Goal: Complete application form: Complete application form

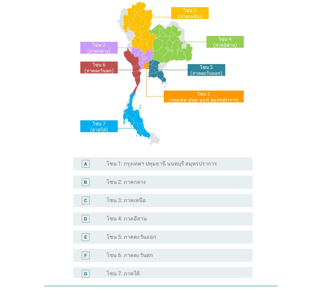
scroll to position [65, 0]
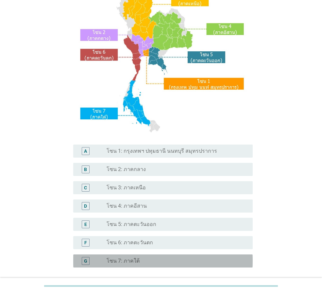
click at [153, 265] on div "G radio_button_unchecked โซน 7: ภาคใต้" at bounding box center [162, 260] width 179 height 13
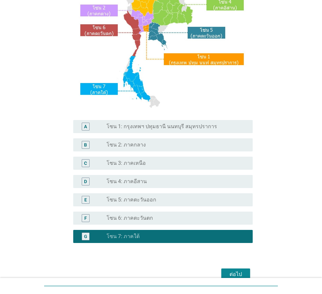
scroll to position [123, 0]
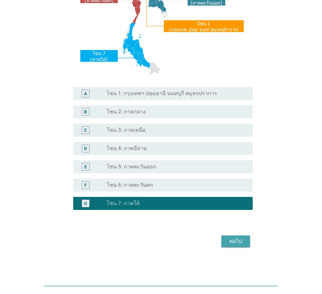
click at [232, 240] on div "ต่อไป" at bounding box center [236, 241] width 18 height 8
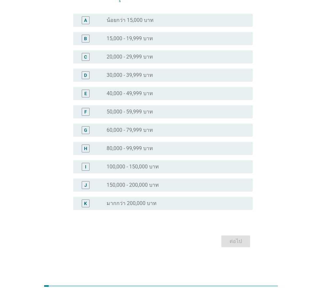
scroll to position [0, 0]
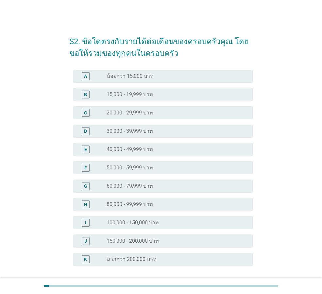
click at [156, 148] on div "radio_button_unchecked 40,000 - 49,999 บาท" at bounding box center [175, 149] width 136 height 7
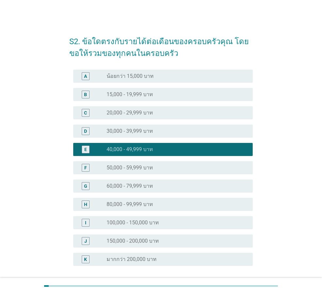
click at [161, 161] on div "F radio_button_unchecked 50,000 - 59,999 บาท" at bounding box center [162, 167] width 179 height 13
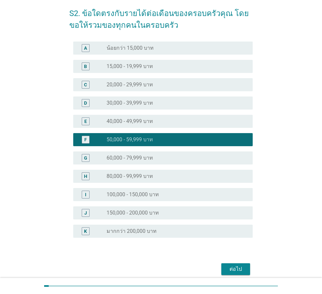
scroll to position [56, 0]
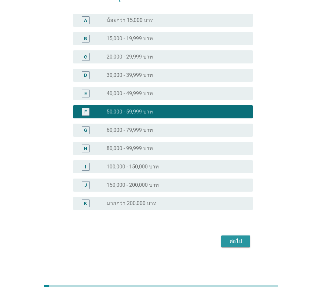
click at [243, 240] on div "ต่อไป" at bounding box center [236, 241] width 18 height 8
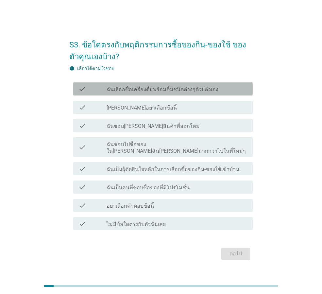
click at [157, 92] on label "ฉันเลือกซื้อเครื่องดื่มพร้อมดื่มชนิดต่างๆด้วยตัวเอง" at bounding box center [163, 89] width 112 height 7
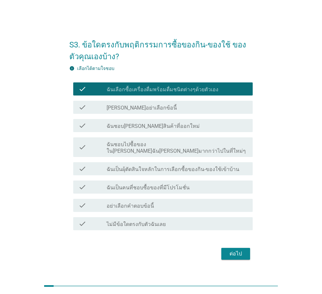
click at [175, 129] on div "check_box_outline_blank ฉันชอบ[PERSON_NAME]สินค้าที่ออกใหม่" at bounding box center [177, 126] width 141 height 8
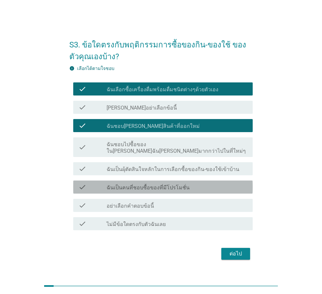
click at [170, 187] on label "ฉันเป็นคนที่ชอบซื้อของที่มีโปรโมชั่น" at bounding box center [148, 187] width 83 height 7
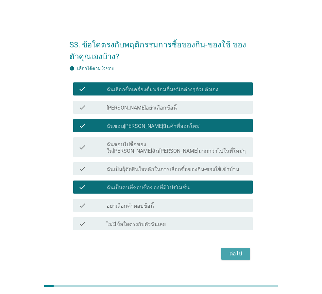
click at [234, 254] on div "ต่อไป" at bounding box center [236, 254] width 18 height 8
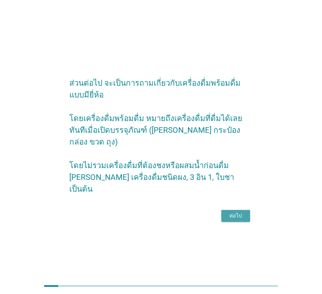
click at [247, 211] on button "ต่อไป" at bounding box center [235, 216] width 29 height 12
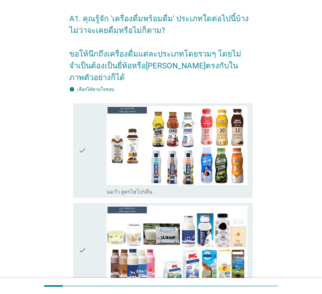
scroll to position [98, 0]
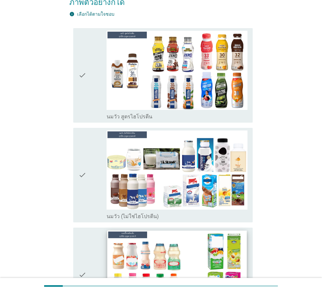
click at [154, 237] on img at bounding box center [176, 269] width 139 height 78
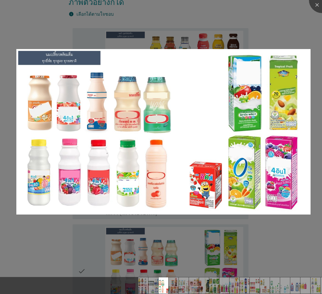
click at [156, 236] on div at bounding box center [161, 147] width 322 height 294
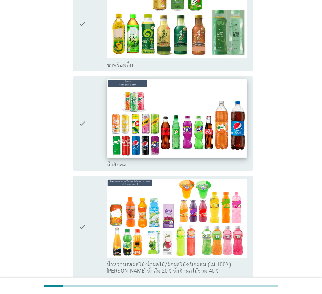
scroll to position [850, 0]
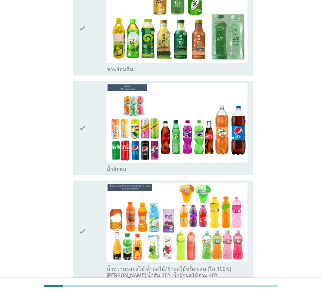
click at [91, 100] on div "check" at bounding box center [92, 127] width 28 height 89
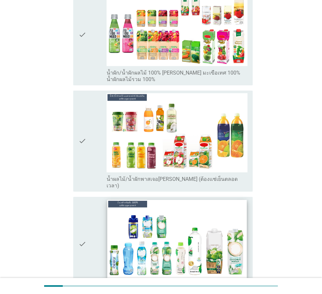
scroll to position [1340, 0]
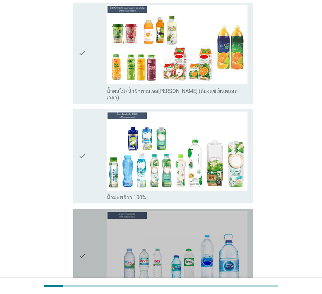
click at [99, 220] on div "check" at bounding box center [92, 255] width 28 height 89
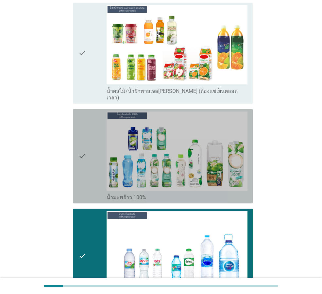
click at [93, 153] on div "check" at bounding box center [92, 155] width 28 height 89
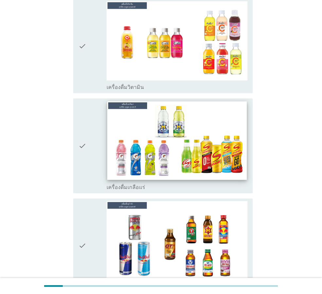
scroll to position [1700, 0]
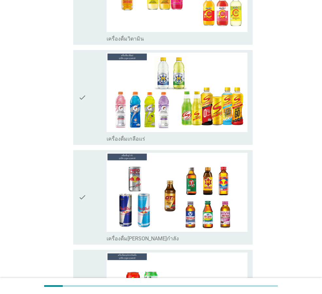
click at [90, 185] on div "check" at bounding box center [92, 197] width 28 height 89
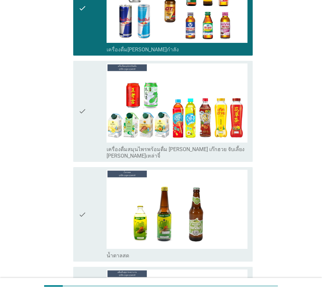
scroll to position [2125, 0]
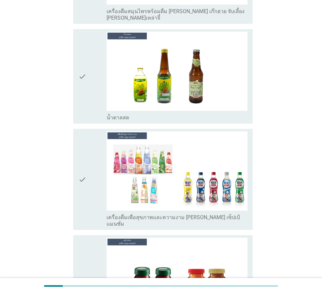
click at [86, 68] on icon "check" at bounding box center [82, 76] width 8 height 89
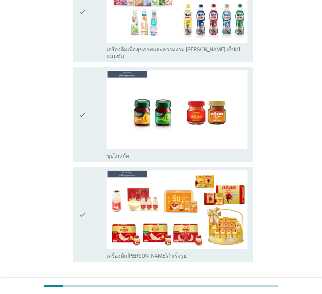
scroll to position [2298, 0]
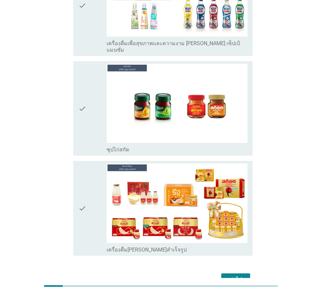
click at [236, 275] on div "ต่อไป" at bounding box center [236, 279] width 18 height 8
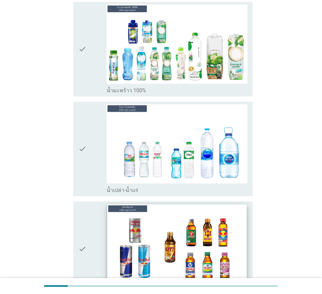
scroll to position [196, 0]
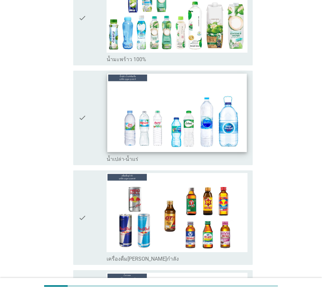
click at [122, 93] on img at bounding box center [176, 113] width 139 height 78
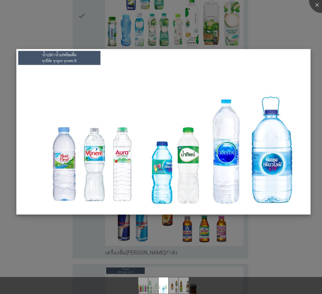
click at [109, 94] on img at bounding box center [163, 131] width 294 height 165
click at [122, 143] on img at bounding box center [163, 131] width 294 height 165
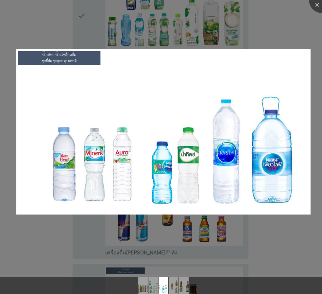
click at [109, 257] on div at bounding box center [161, 147] width 322 height 294
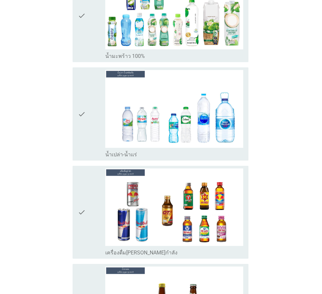
click at [95, 134] on body "A3. คุณเคยดื่มเครื่องดื่มประเภทใดบ้าง info เลือกได้ตามใจชอบ check check_box_out…" at bounding box center [161, 110] width 322 height 613
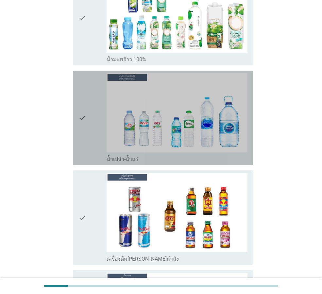
click at [95, 135] on div "check" at bounding box center [92, 117] width 28 height 89
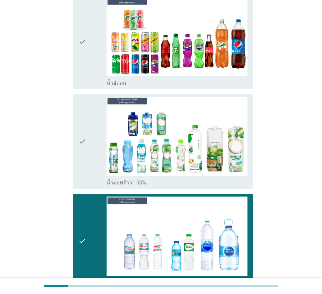
scroll to position [33, 0]
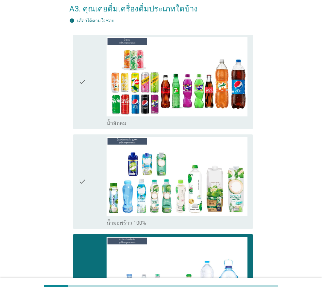
click at [82, 109] on icon "check" at bounding box center [82, 81] width 8 height 89
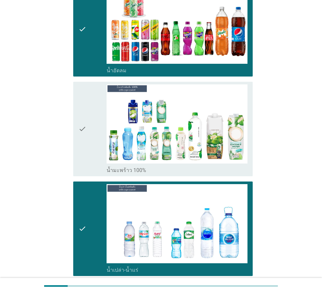
scroll to position [163, 0]
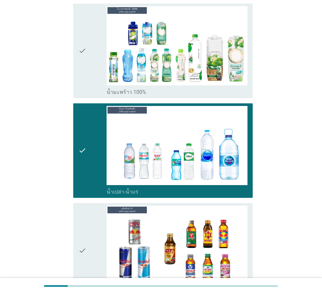
click at [90, 82] on div "check" at bounding box center [92, 50] width 28 height 89
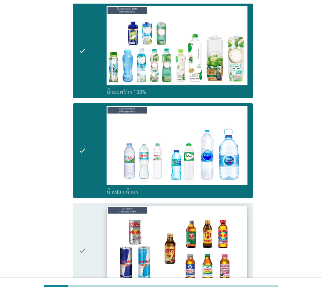
drag, startPoint x: 85, startPoint y: 246, endPoint x: 115, endPoint y: 237, distance: 30.8
click at [86, 245] on icon "check" at bounding box center [82, 250] width 8 height 89
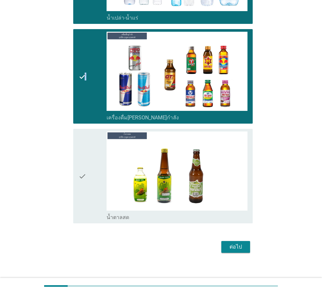
scroll to position [343, 0]
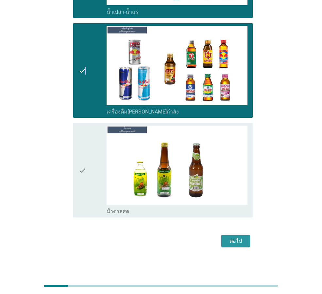
click at [226, 241] on button "ต่อไป" at bounding box center [235, 241] width 29 height 12
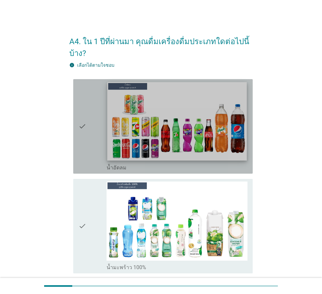
click at [126, 127] on img at bounding box center [176, 121] width 139 height 78
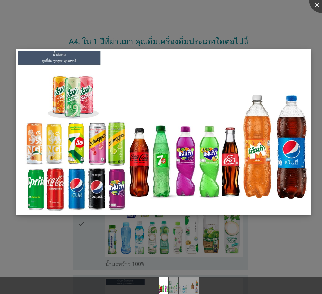
click at [128, 127] on img at bounding box center [163, 131] width 294 height 165
click at [138, 209] on img at bounding box center [163, 131] width 294 height 165
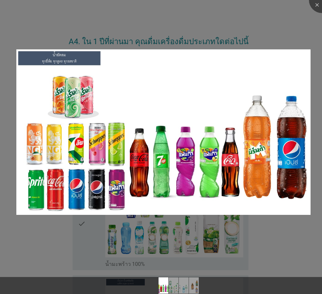
click at [79, 251] on div at bounding box center [161, 147] width 322 height 294
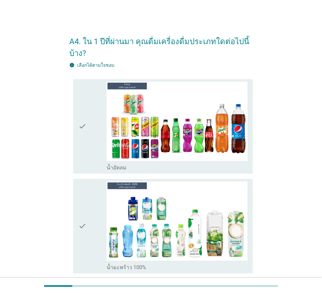
click at [94, 139] on div "check" at bounding box center [92, 126] width 28 height 89
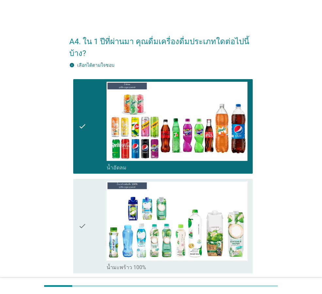
click at [90, 205] on div "check" at bounding box center [92, 225] width 28 height 89
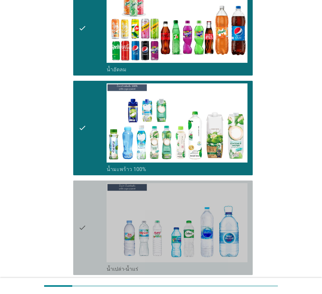
click at [92, 209] on div "check" at bounding box center [92, 227] width 28 height 89
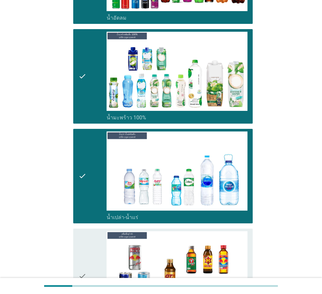
scroll to position [261, 0]
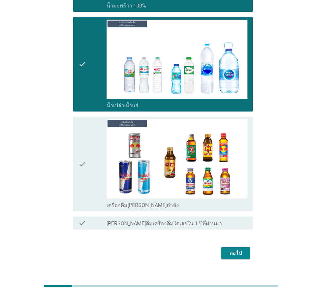
click at [87, 188] on div "check" at bounding box center [92, 163] width 28 height 89
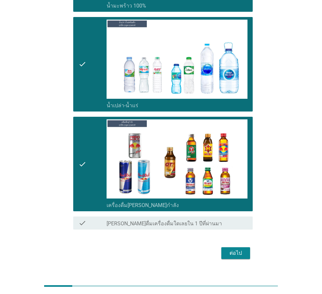
click at [242, 254] on div "ต่อไป" at bounding box center [236, 253] width 18 height 8
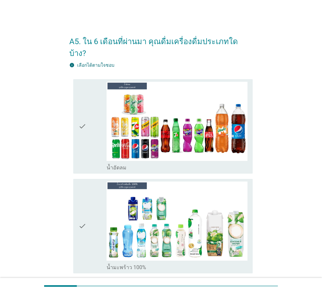
click at [96, 149] on div "check" at bounding box center [92, 126] width 28 height 89
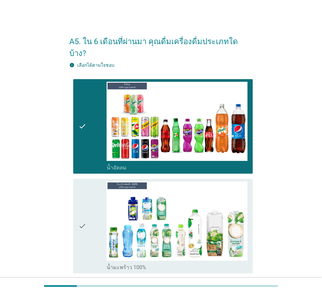
click at [93, 208] on div "check" at bounding box center [92, 225] width 28 height 89
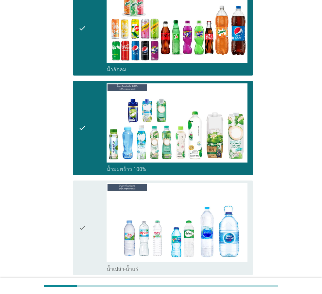
click at [93, 220] on div "check" at bounding box center [92, 227] width 28 height 89
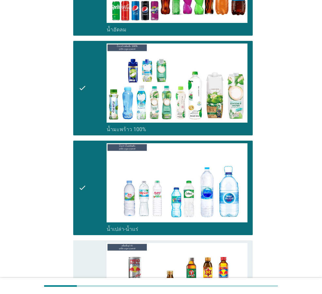
scroll to position [229, 0]
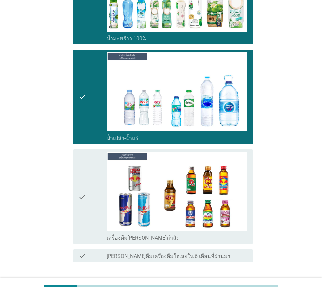
drag, startPoint x: 230, startPoint y: 274, endPoint x: 234, endPoint y: 271, distance: 4.9
click at [231, 282] on div "ต่อไป" at bounding box center [236, 286] width 18 height 8
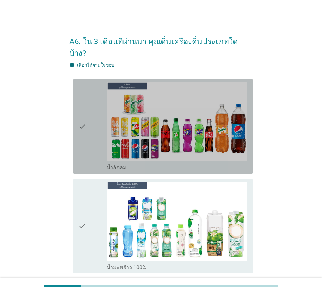
click at [90, 98] on div "check" at bounding box center [92, 126] width 28 height 89
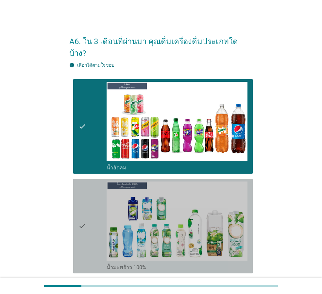
click at [85, 188] on icon "check" at bounding box center [82, 225] width 8 height 89
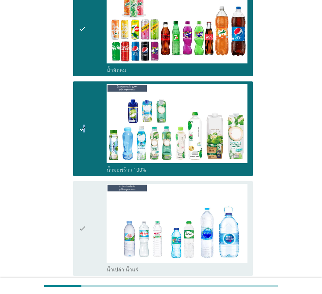
scroll to position [98, 0]
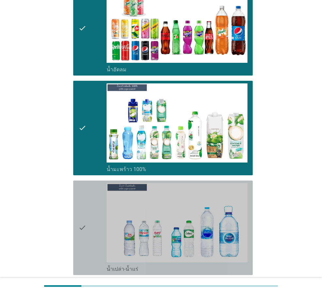
drag, startPoint x: 87, startPoint y: 192, endPoint x: 88, endPoint y: 179, distance: 12.8
click at [87, 190] on div "check" at bounding box center [92, 227] width 28 height 89
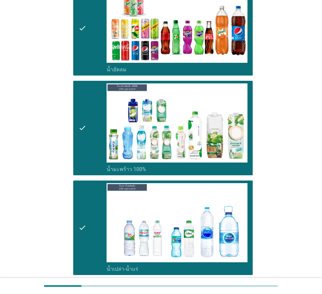
drag, startPoint x: 88, startPoint y: 178, endPoint x: 90, endPoint y: 171, distance: 7.0
click at [89, 183] on div "check" at bounding box center [92, 227] width 28 height 89
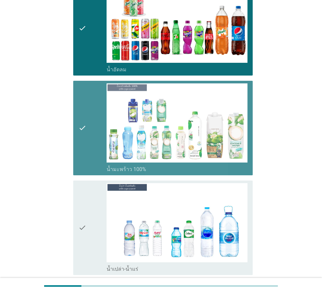
click at [85, 146] on icon "check" at bounding box center [82, 127] width 8 height 89
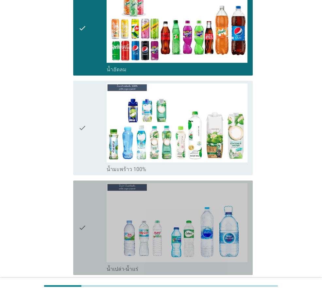
click at [89, 197] on div "check" at bounding box center [92, 227] width 28 height 89
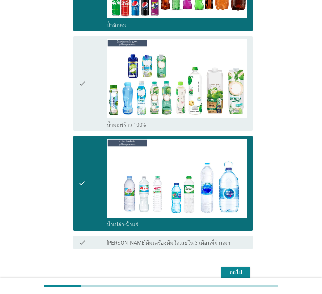
scroll to position [162, 0]
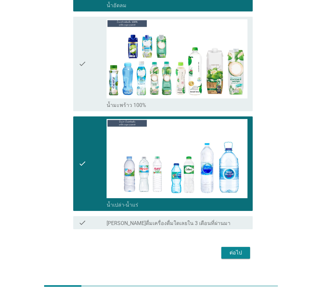
click at [232, 249] on div "ต่อไป" at bounding box center [236, 253] width 18 height 8
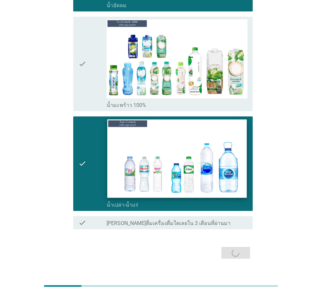
scroll to position [0, 0]
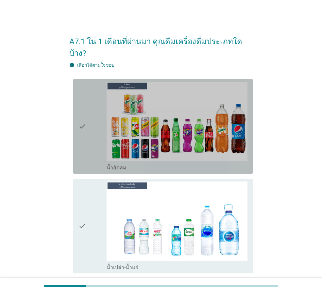
click at [95, 124] on div "check" at bounding box center [92, 126] width 28 height 89
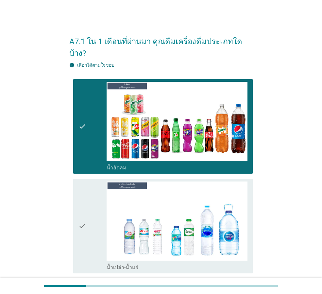
click at [92, 203] on div "check" at bounding box center [92, 225] width 28 height 89
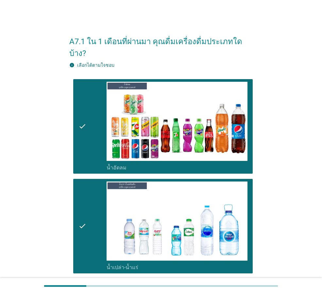
scroll to position [62, 0]
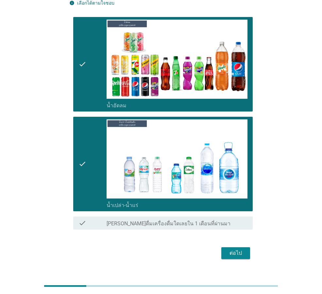
click at [236, 249] on div "ต่อไป" at bounding box center [236, 253] width 18 height 8
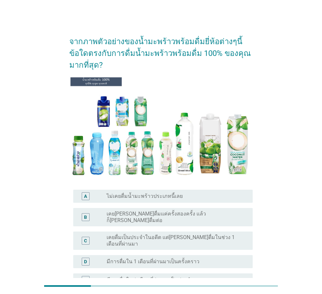
click at [182, 258] on label "มีการดื่มใน 1 เดือนที่ผ่านมาเป็นครั้งคราว" at bounding box center [153, 261] width 93 height 7
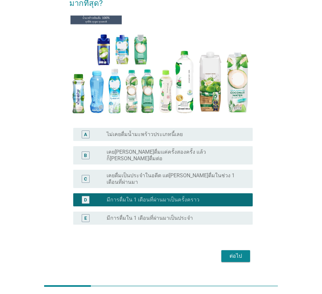
scroll to position [66, 0]
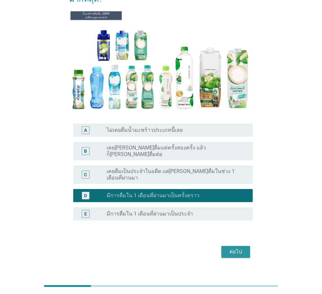
drag, startPoint x: 229, startPoint y: 240, endPoint x: 230, endPoint y: 235, distance: 4.6
click at [229, 248] on div "ต่อไป" at bounding box center [236, 252] width 18 height 8
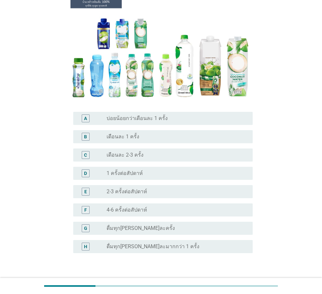
scroll to position [0, 0]
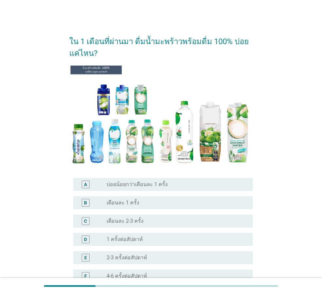
click at [181, 209] on div "B radio_button_unchecked เดือนละ 1 ครั้ง" at bounding box center [160, 202] width 183 height 18
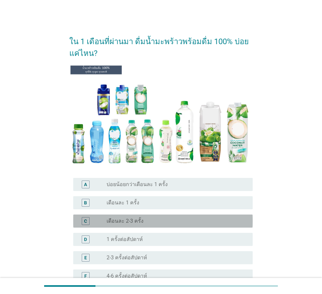
click at [180, 220] on div "radio_button_unchecked เดือนละ 2-3 ครั้ง" at bounding box center [175, 221] width 136 height 7
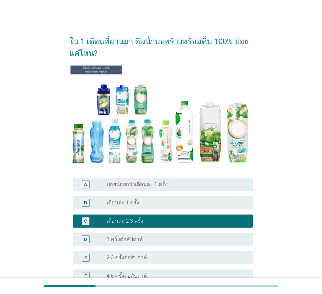
scroll to position [109, 0]
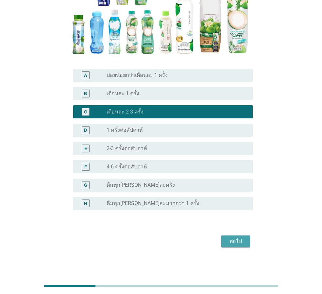
click at [238, 237] on div "ต่อไป" at bounding box center [236, 241] width 18 height 8
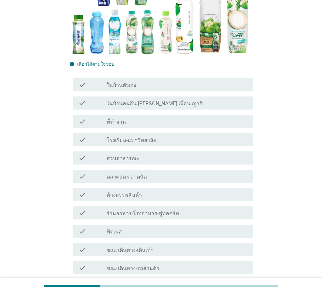
scroll to position [0, 0]
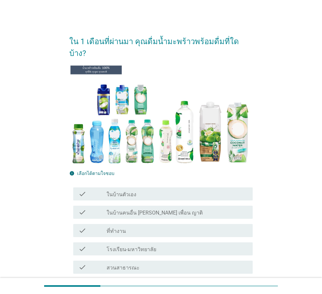
click at [139, 190] on div "check_box_outline_blank ในบ้านตัวเอง" at bounding box center [177, 194] width 141 height 8
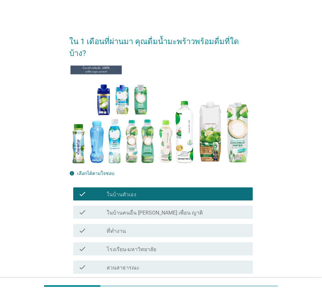
click at [126, 227] on div "check_box_outline_blank ที่ทำงาน" at bounding box center [177, 231] width 141 height 8
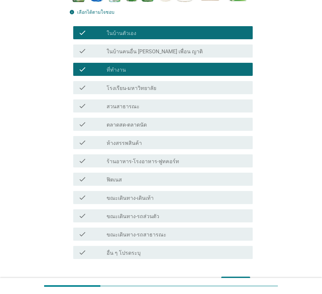
scroll to position [163, 0]
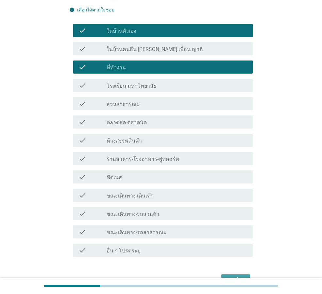
click at [240, 276] on div "ต่อไป" at bounding box center [236, 280] width 18 height 8
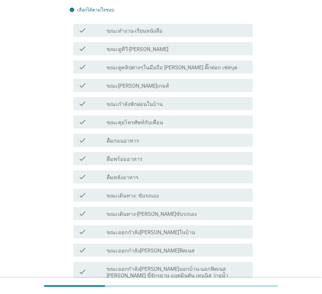
scroll to position [0, 0]
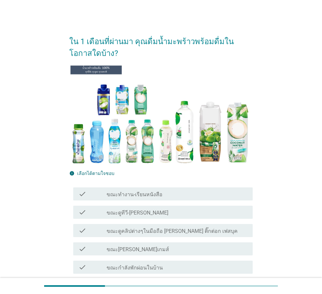
click at [160, 264] on div "check_box_outline_blank ขณะกำลังพักผ่อนในบ้าน" at bounding box center [177, 267] width 141 height 8
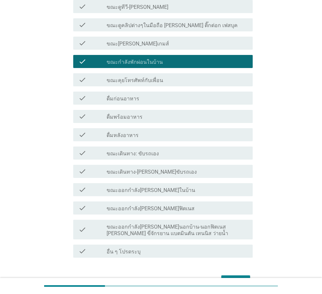
scroll to position [245, 0]
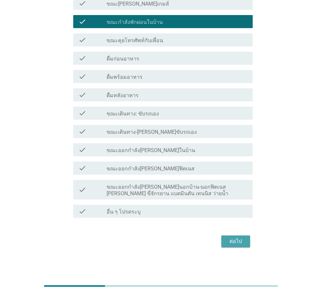
click at [233, 244] on div "ต่อไป" at bounding box center [236, 241] width 18 height 8
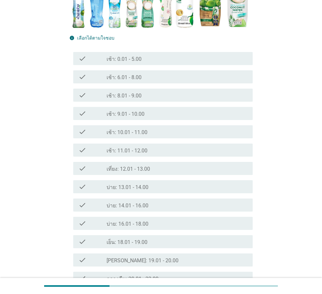
scroll to position [221, 0]
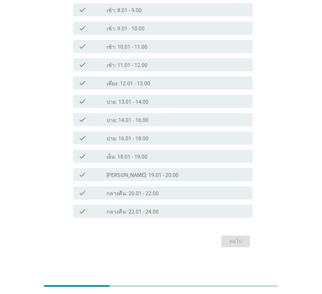
click at [163, 208] on div "check_box_outline_blank กลางคืน: 22.01 - 24.00" at bounding box center [177, 211] width 141 height 8
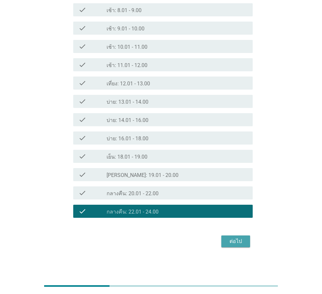
click at [241, 236] on button "ต่อไป" at bounding box center [235, 241] width 29 height 12
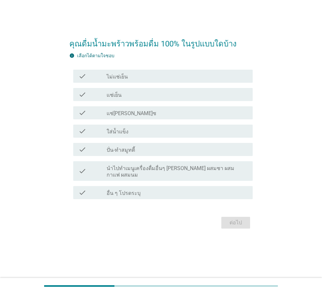
scroll to position [0, 0]
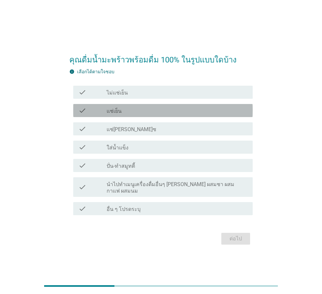
click at [114, 112] on label "แช่เย็น" at bounding box center [114, 111] width 15 height 7
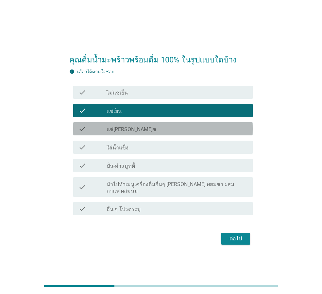
click at [124, 133] on label "แช่[PERSON_NAME]ซ" at bounding box center [132, 129] width 50 height 7
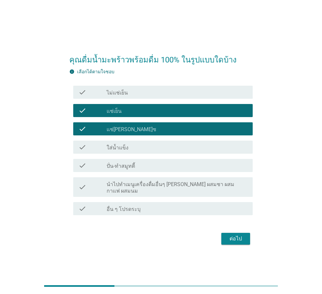
click at [135, 168] on div "check_box_outline_blank ปั่น-ทำสมูทตี้" at bounding box center [177, 165] width 141 height 8
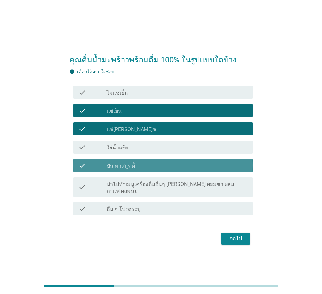
click at [115, 166] on label "ปั่น-ทำสมูทตี้" at bounding box center [121, 166] width 28 height 7
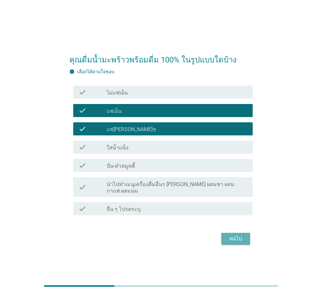
drag, startPoint x: 232, startPoint y: 234, endPoint x: 239, endPoint y: 233, distance: 6.6
click at [239, 235] on div "ต่อไป" at bounding box center [236, 239] width 18 height 8
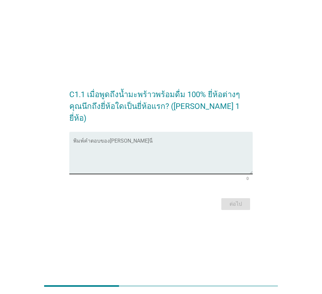
click at [175, 144] on textarea "พิมพ์คำตอบของคุณ ที่นี่" at bounding box center [162, 157] width 179 height 34
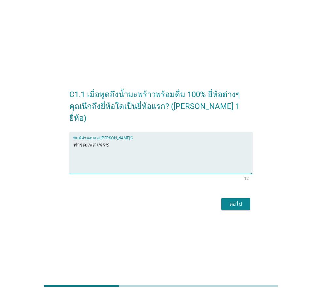
click at [86, 140] on textarea "ฟารฒเฟส เฟรช" at bounding box center [162, 157] width 179 height 34
type textarea "ฟาร์มเฟส เฟรช"
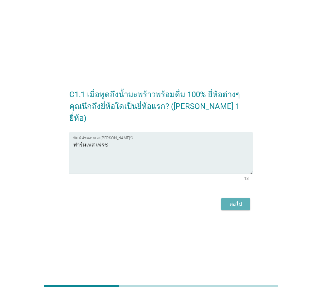
drag, startPoint x: 237, startPoint y: 192, endPoint x: 236, endPoint y: 189, distance: 3.7
click at [236, 189] on form "C1.1 เมื่อพูดถึงน้ำมะพร้าวพร้อมดื่ม 100% ยี่ห้อต่างๆ คุณนึกถึงยี่ห้อใดเป็นยี่ห้…" at bounding box center [160, 147] width 183 height 130
click at [228, 200] on div "ต่อไป" at bounding box center [236, 204] width 18 height 8
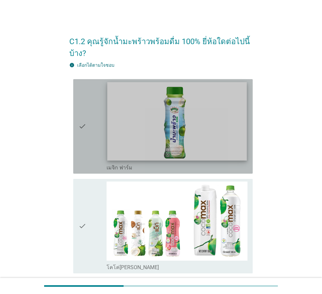
click at [198, 113] on img at bounding box center [176, 121] width 139 height 78
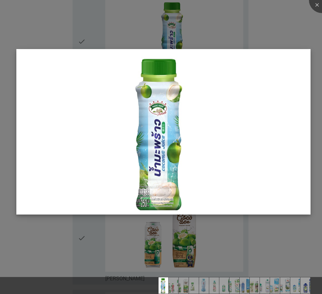
scroll to position [163, 0]
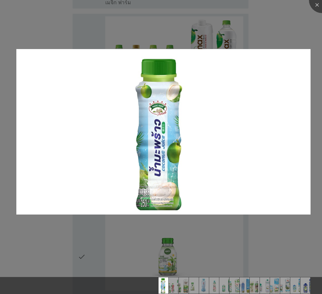
drag, startPoint x: 123, startPoint y: 266, endPoint x: 123, endPoint y: 225, distance: 41.5
click at [123, 271] on div at bounding box center [161, 274] width 322 height 6
click at [20, 244] on div at bounding box center [161, 147] width 322 height 294
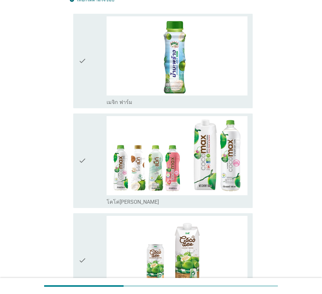
click at [93, 88] on div "check" at bounding box center [92, 60] width 28 height 89
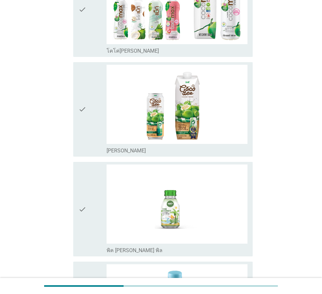
scroll to position [294, 0]
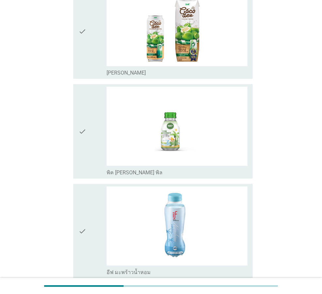
click at [87, 220] on div "check" at bounding box center [92, 230] width 28 height 89
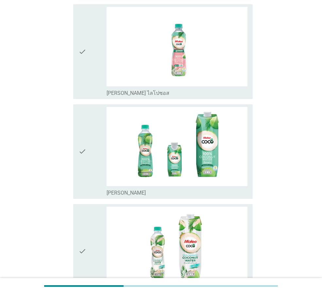
scroll to position [654, 0]
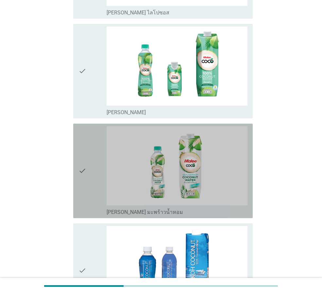
click at [96, 187] on div "check" at bounding box center [92, 170] width 28 height 89
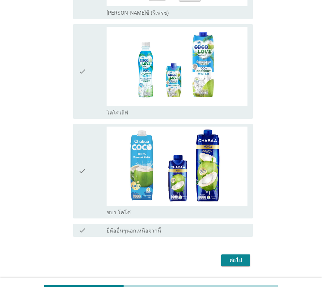
scroll to position [1371, 0]
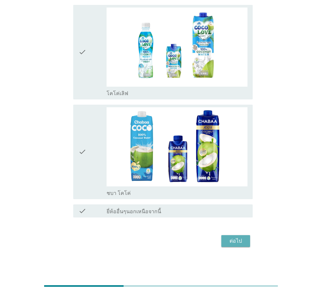
drag, startPoint x: 241, startPoint y: 243, endPoint x: 177, endPoint y: 207, distance: 73.0
click at [229, 239] on div "ต่อไป" at bounding box center [236, 241] width 18 height 8
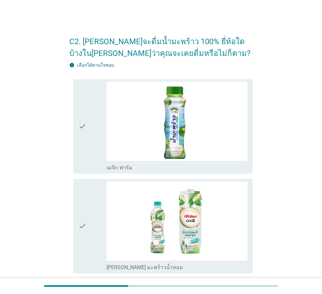
click at [90, 149] on div "check" at bounding box center [92, 126] width 28 height 89
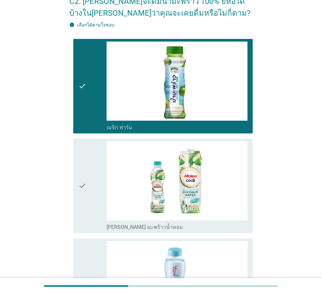
scroll to position [163, 0]
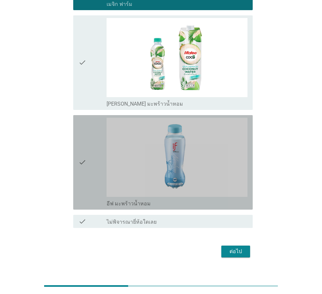
click at [94, 164] on div "check" at bounding box center [92, 162] width 28 height 89
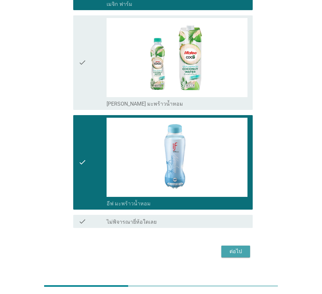
click at [246, 249] on button "ต่อไป" at bounding box center [235, 251] width 29 height 12
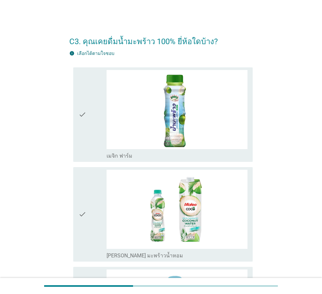
click at [89, 129] on div "check" at bounding box center [92, 114] width 28 height 89
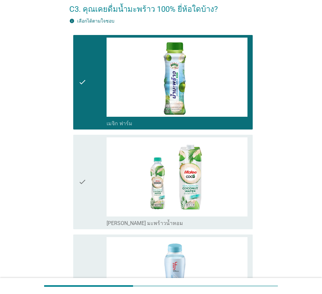
scroll to position [131, 0]
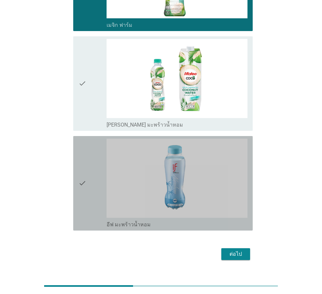
click at [97, 200] on div "check" at bounding box center [92, 183] width 28 height 89
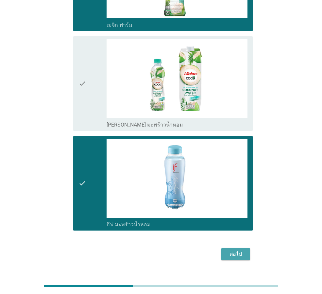
click at [234, 253] on div "ต่อไป" at bounding box center [236, 254] width 18 height 8
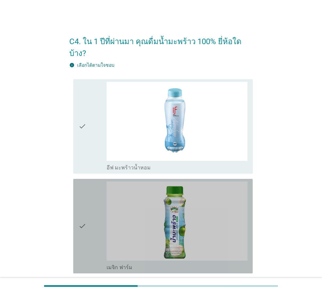
click at [96, 194] on div "check" at bounding box center [92, 225] width 28 height 89
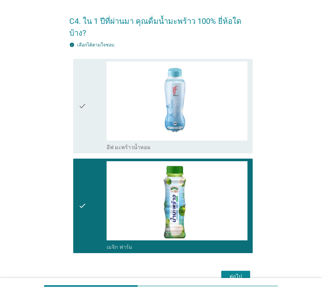
scroll to position [44, 0]
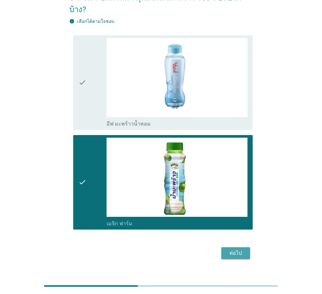
click at [240, 249] on div "ต่อไป" at bounding box center [236, 253] width 18 height 8
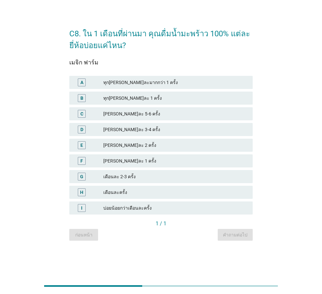
scroll to position [0, 0]
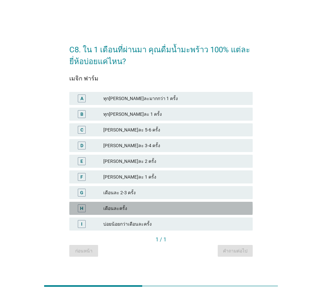
click at [147, 208] on div "เดือนละครั้ง" at bounding box center [175, 208] width 144 height 8
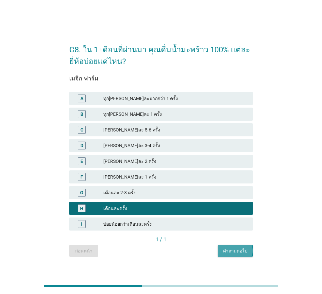
click at [225, 247] on div "คำถามต่อไป" at bounding box center [235, 250] width 25 height 7
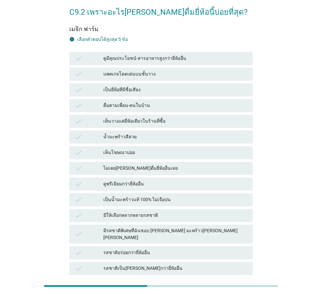
scroll to position [98, 0]
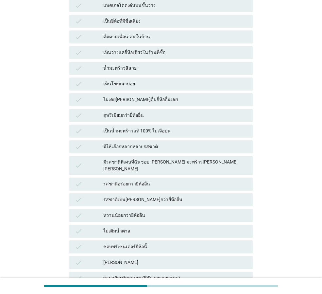
click at [132, 243] on div "ชอบพรีเซนเตอร์ยี่ห้อนี้" at bounding box center [175, 247] width 144 height 8
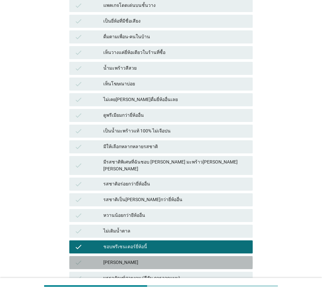
click at [132, 256] on div "check [PERSON_NAME]" at bounding box center [160, 262] width 183 height 13
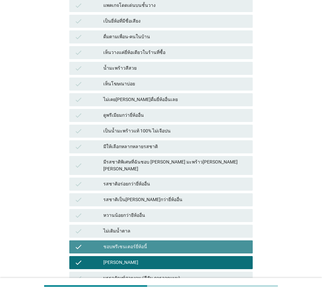
click at [132, 243] on div "ชอบพรีเซนเตอร์ยี่ห้อนี้" at bounding box center [175, 247] width 144 height 8
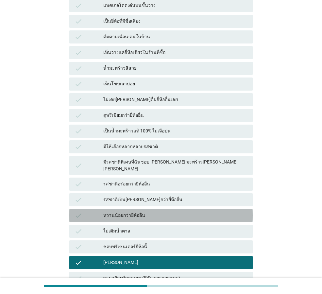
click at [130, 211] on div "หวานน้อยกว่ายีห้ออื่น" at bounding box center [175, 215] width 144 height 8
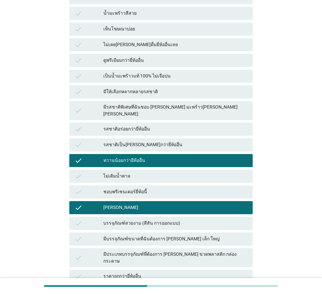
scroll to position [242, 0]
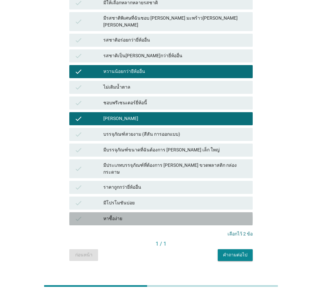
click at [163, 215] on div "หาซื้อง่าย" at bounding box center [175, 219] width 144 height 8
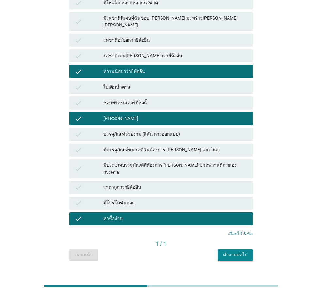
click at [155, 199] on div "มีโปรโมชันบ่อย" at bounding box center [175, 203] width 144 height 8
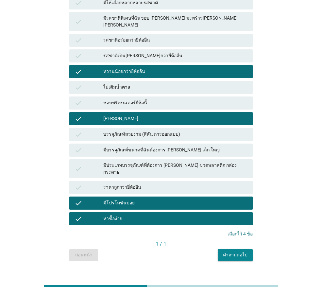
click at [226, 249] on button "คำถามต่อไป" at bounding box center [235, 255] width 35 height 12
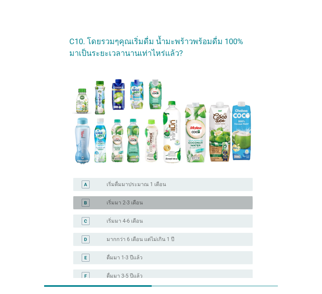
click at [126, 205] on label "เริ่มมา 2-3 เดือน" at bounding box center [125, 202] width 36 height 7
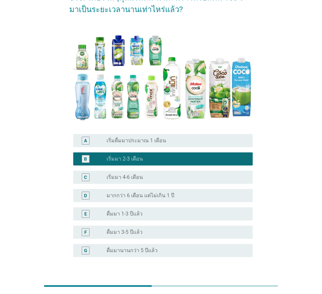
scroll to position [91, 0]
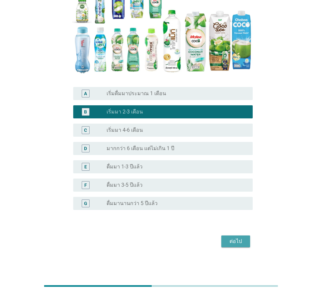
click at [237, 238] on div "ต่อไป" at bounding box center [236, 241] width 18 height 8
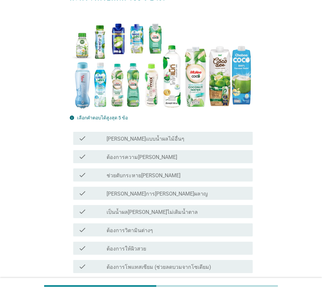
scroll to position [0, 0]
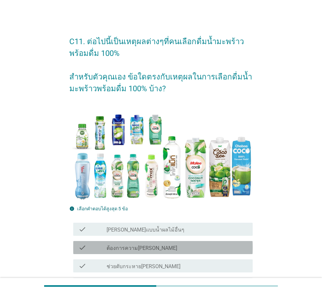
click at [187, 249] on div "check_box_outline_blank ต้องการความ[PERSON_NAME]" at bounding box center [177, 248] width 141 height 8
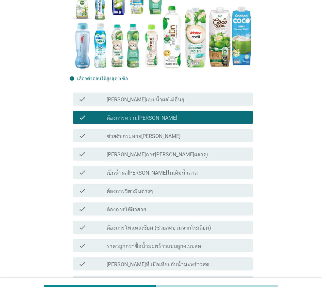
scroll to position [131, 0]
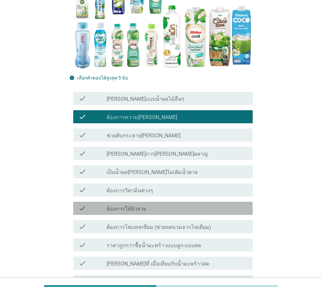
click at [162, 207] on div "check_box_outline_blank ต้องการให้ผิวสวย" at bounding box center [177, 208] width 141 height 8
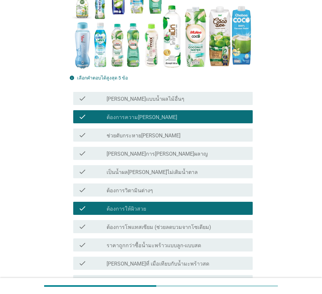
click at [161, 263] on label "[PERSON_NAME]ที่ เมื่อเทียบกับน้ำมะพร้าวสด" at bounding box center [158, 264] width 103 height 7
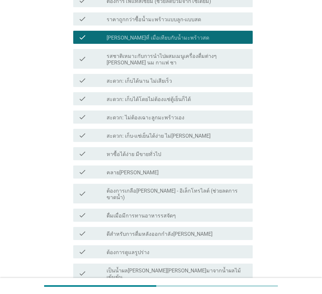
scroll to position [458, 0]
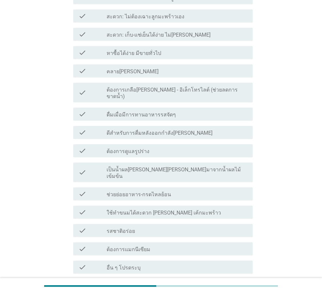
click at [165, 227] on div "check_box_outline_blank รสชาติอร่อย" at bounding box center [177, 231] width 141 height 8
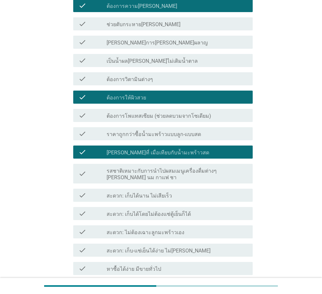
scroll to position [405, 0]
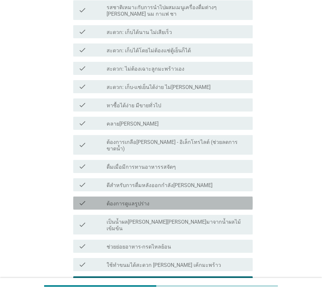
click at [150, 199] on div "check_box_outline_blank ต้องการดูแลรูปร่าง" at bounding box center [177, 203] width 141 height 8
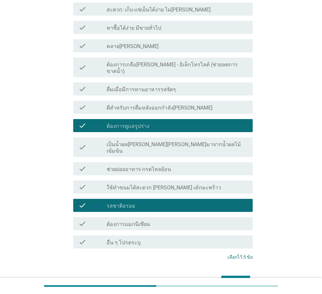
scroll to position [503, 0]
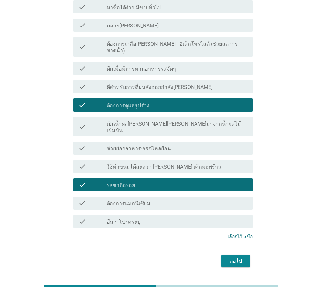
click at [231, 257] on div "ต่อไป" at bounding box center [236, 261] width 18 height 8
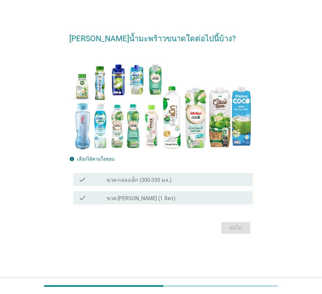
scroll to position [0, 0]
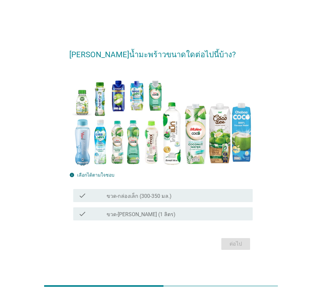
click at [160, 201] on div "check check_box_outline_blank ขวด-กล่องเล็ก (300-350 มล.)" at bounding box center [162, 195] width 179 height 13
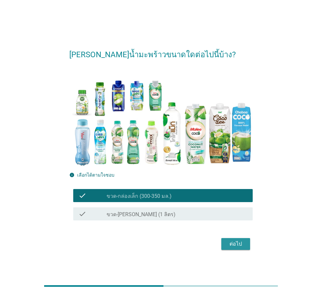
click at [226, 240] on button "ต่อไป" at bounding box center [235, 244] width 29 height 12
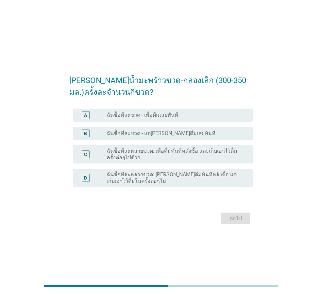
click at [188, 119] on div "A radio_button_unchecked ฉันซื้อทีละขวด - เพื่อดื่มเลยทันที" at bounding box center [162, 115] width 179 height 13
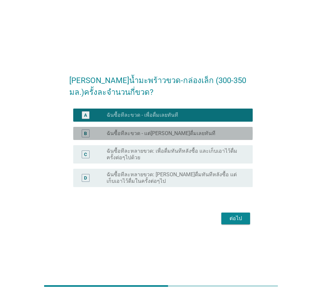
click at [181, 138] on div "B radio_button_unchecked ฉันซื้อทีละขวด - แต่[PERSON_NAME]ดื่มเลยทันที" at bounding box center [162, 133] width 179 height 13
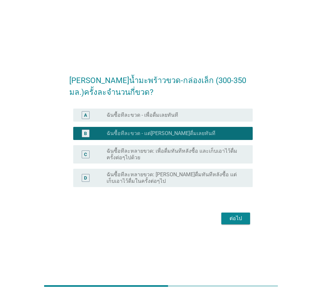
click at [145, 102] on form "[PERSON_NAME]น้ำมะพร้าวขวด-กล่องเล็ก (300-350 มล.)ครั้งละจำนวนกี่ขวด? A radio_b…" at bounding box center [160, 147] width 183 height 158
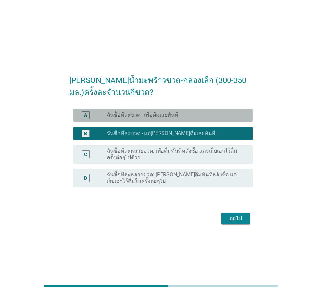
click at [142, 112] on label "ฉันซื้อทีละขวด - เพื่อดื่มเลยทันที" at bounding box center [143, 115] width 72 height 7
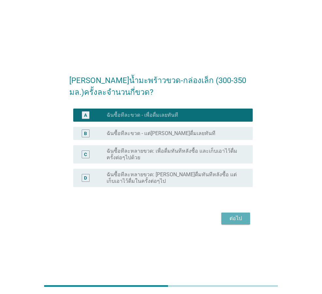
drag, startPoint x: 240, startPoint y: 219, endPoint x: 241, endPoint y: 212, distance: 7.2
click at [240, 218] on div "ต่อไป" at bounding box center [236, 218] width 18 height 8
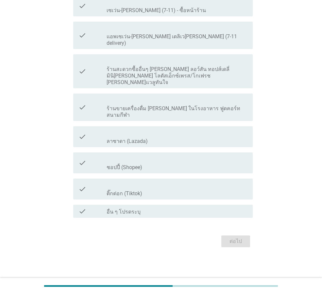
scroll to position [784, 0]
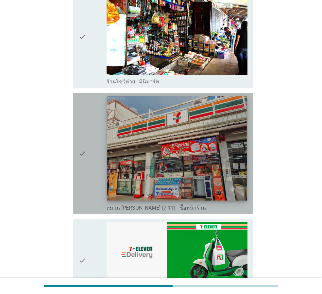
click at [131, 174] on img at bounding box center [176, 148] width 139 height 105
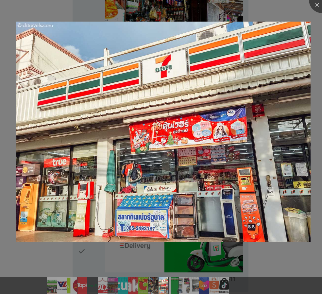
click at [131, 174] on img at bounding box center [163, 132] width 294 height 221
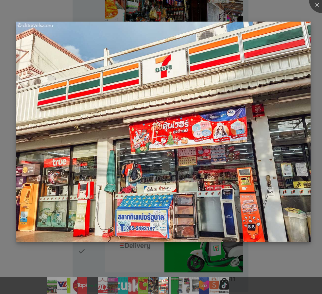
click at [96, 174] on img at bounding box center [163, 132] width 294 height 221
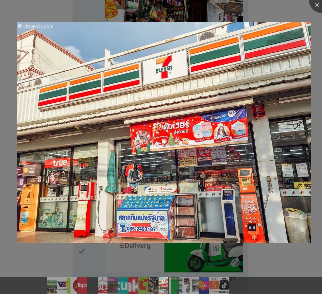
click at [4, 152] on div at bounding box center [161, 147] width 322 height 294
click at [31, 257] on div at bounding box center [161, 147] width 322 height 294
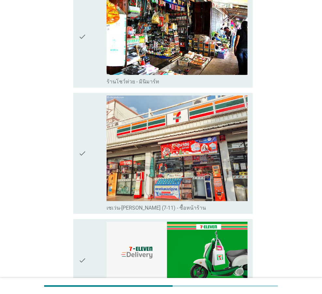
click at [98, 186] on div "check" at bounding box center [92, 153] width 28 height 116
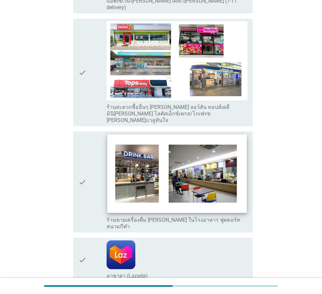
scroll to position [1209, 0]
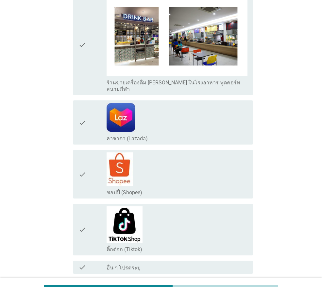
drag, startPoint x: 242, startPoint y: 265, endPoint x: 244, endPoint y: 262, distance: 3.8
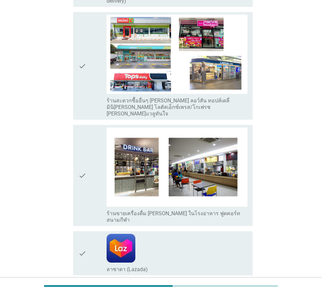
scroll to position [1239, 0]
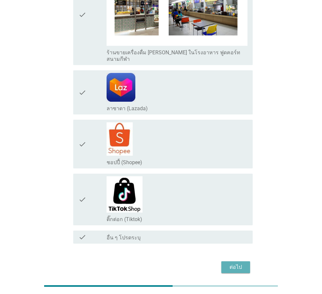
click at [239, 263] on div "ต่อไป" at bounding box center [236, 267] width 18 height 8
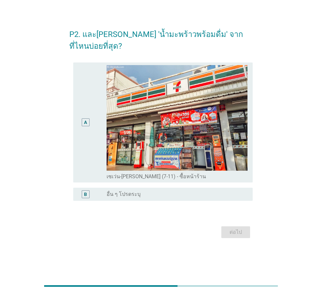
scroll to position [0, 0]
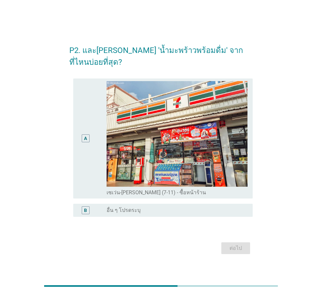
click at [91, 175] on div "A" at bounding box center [85, 138] width 14 height 115
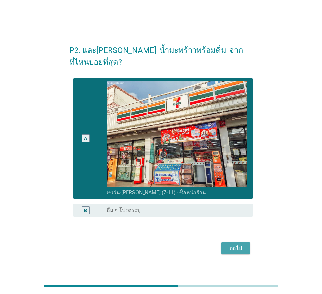
click at [238, 244] on div "ต่อไป" at bounding box center [236, 248] width 18 height 8
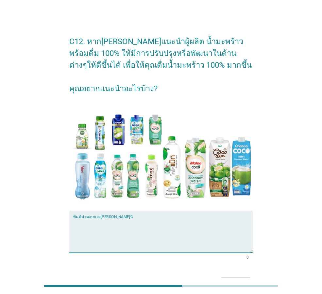
click at [128, 231] on textarea "พิมพ์คำตอบของคุณ ที่นี่" at bounding box center [162, 235] width 179 height 34
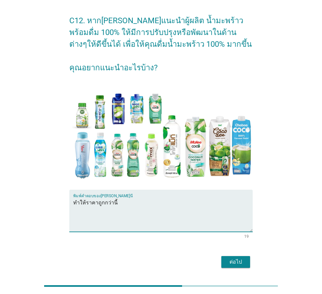
scroll to position [42, 0]
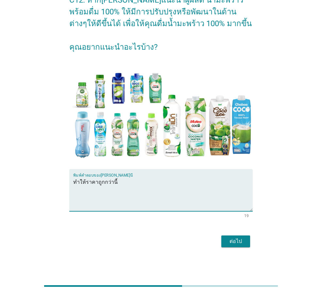
type textarea "ทำให้ราคาถูกกว่านี้"
click at [244, 239] on div "ต่อไป" at bounding box center [236, 241] width 18 height 8
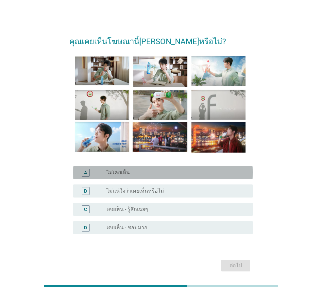
click at [122, 172] on label "ไม่เคยเห็น" at bounding box center [118, 172] width 23 height 7
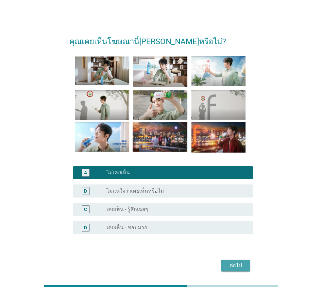
click at [236, 265] on div "ต่อไป" at bounding box center [236, 265] width 18 height 8
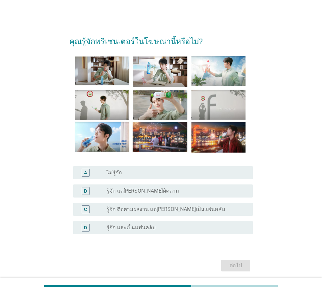
click at [117, 173] on label "ไม่รู้จัก" at bounding box center [114, 172] width 15 height 7
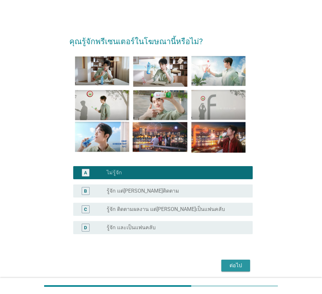
click at [241, 262] on div "ต่อไป" at bounding box center [236, 265] width 18 height 8
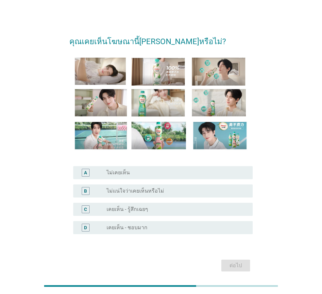
click at [133, 173] on div "radio_button_unchecked ไม่เคยเห็น" at bounding box center [175, 172] width 136 height 7
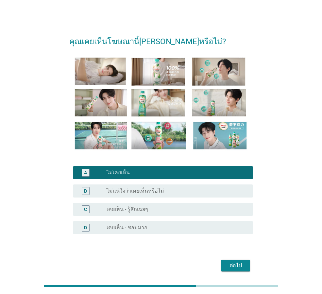
click at [232, 271] on div "ต่อไป" at bounding box center [160, 266] width 183 height 16
click at [232, 268] on div "ต่อไป" at bounding box center [236, 265] width 18 height 8
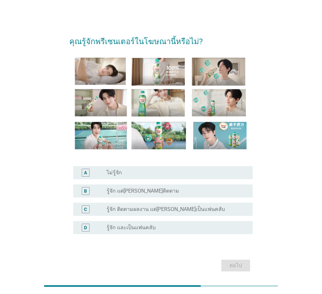
click at [110, 174] on label "ไม่รู้จัก" at bounding box center [114, 172] width 15 height 7
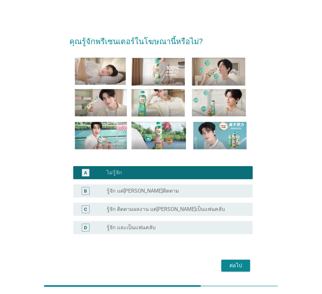
click at [226, 263] on button "ต่อไป" at bounding box center [235, 266] width 29 height 12
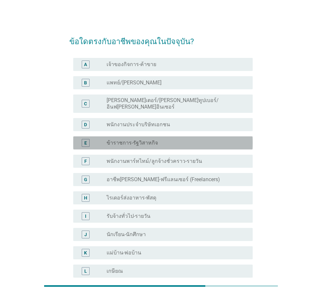
click at [139, 140] on label "ข้าราชการ-รัฐวิสาหกิจ" at bounding box center [132, 143] width 51 height 7
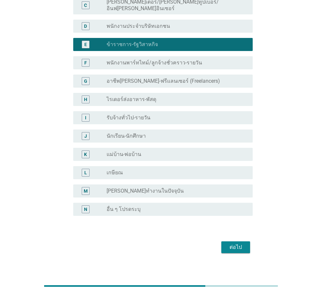
scroll to position [99, 0]
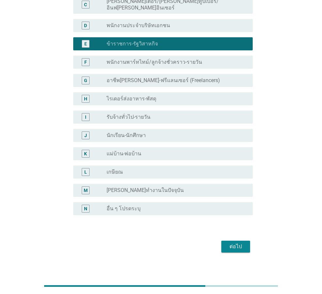
click at [232, 243] on div "ต่อไป" at bounding box center [236, 247] width 18 height 8
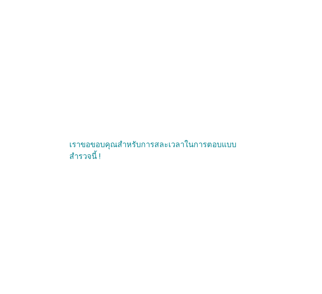
scroll to position [0, 0]
